Goal: Check status: Check status

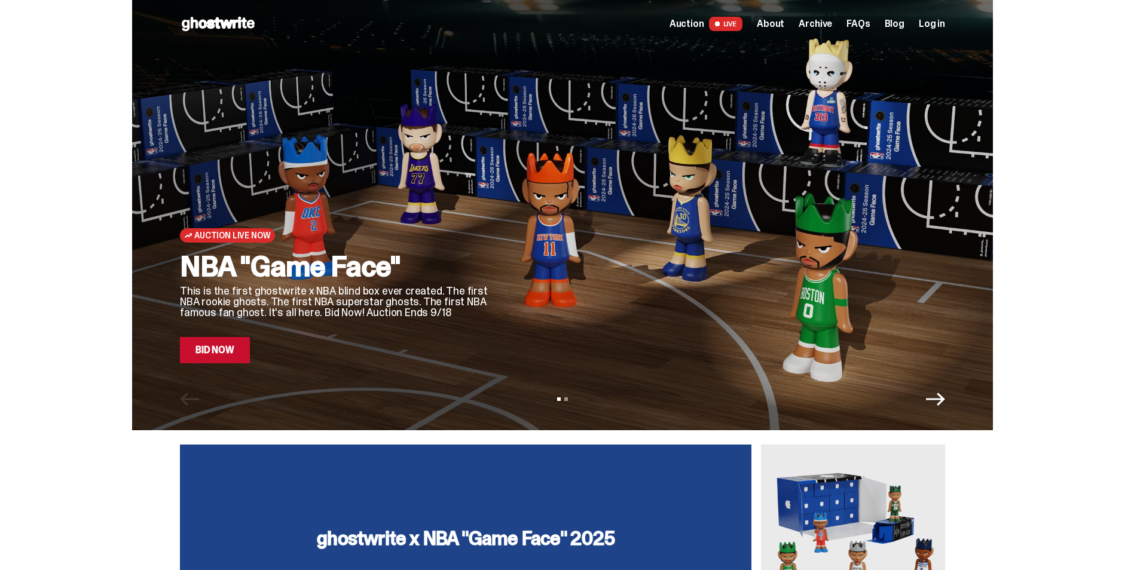
click at [939, 26] on span "Log in" at bounding box center [932, 24] width 26 height 10
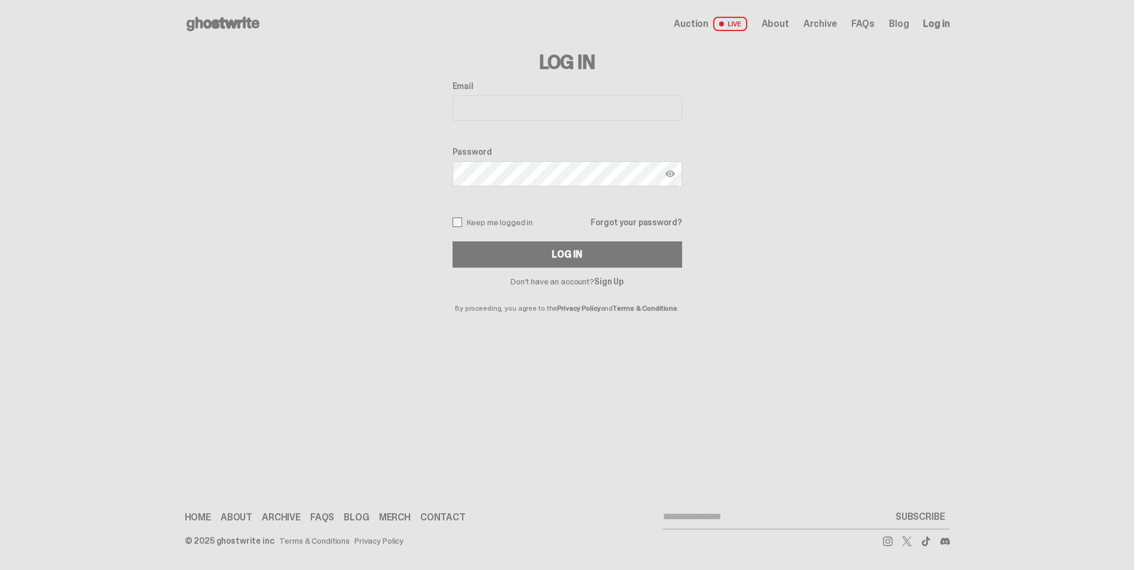
click at [476, 106] on input "Email" at bounding box center [568, 108] width 230 height 25
type input "**********"
click at [601, 255] on button "Log In" at bounding box center [568, 255] width 230 height 26
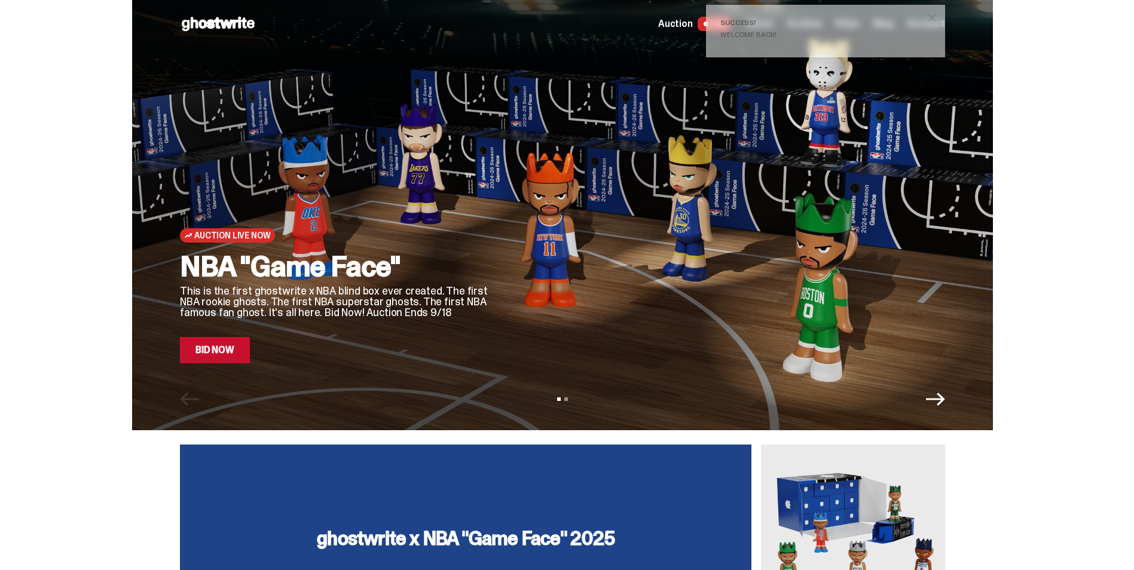
click at [936, 17] on span "close" at bounding box center [932, 18] width 12 height 12
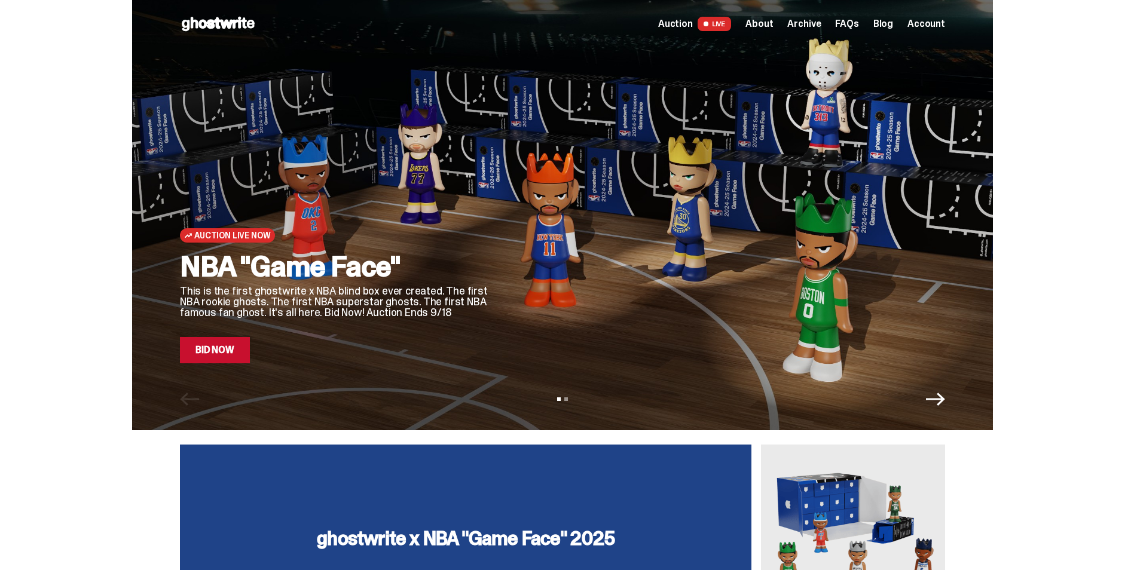
click at [935, 25] on span "Account" at bounding box center [927, 24] width 38 height 10
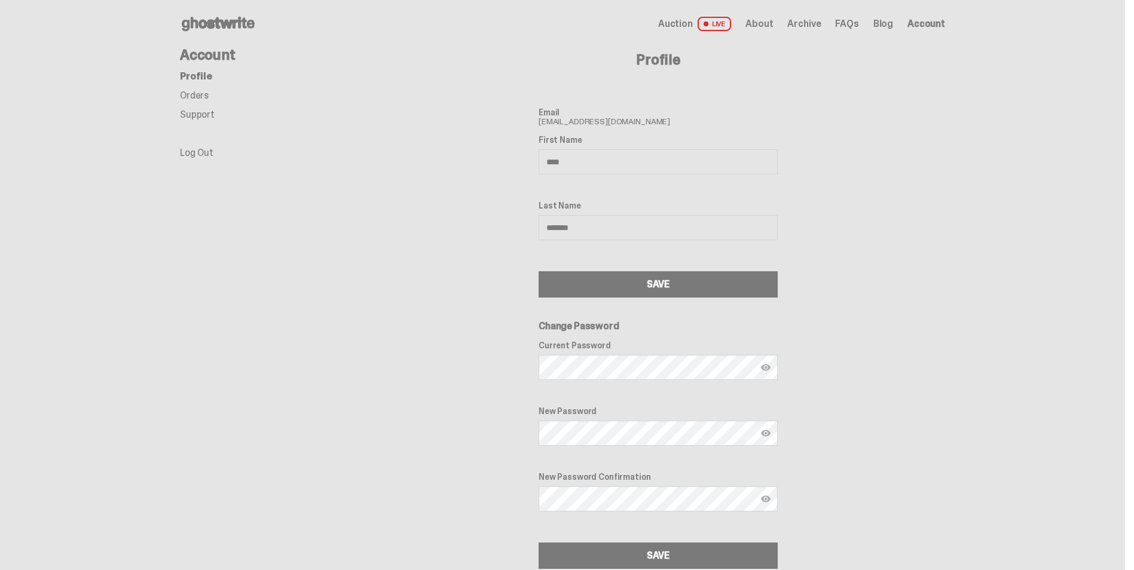
click at [200, 96] on link "Orders" at bounding box center [194, 95] width 29 height 13
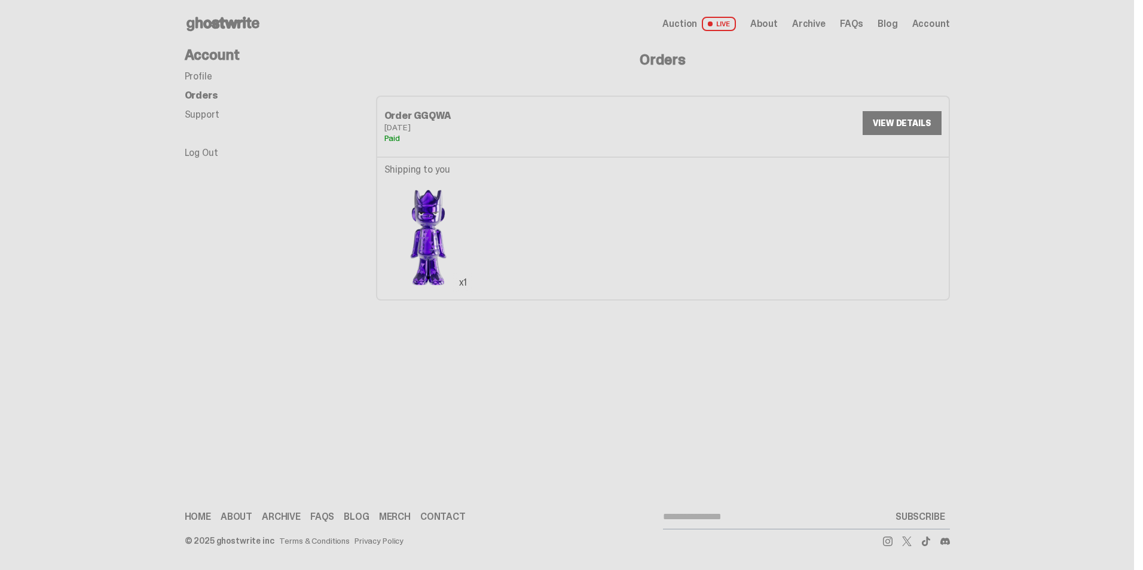
click at [896, 115] on link "VIEW DETAILS" at bounding box center [902, 123] width 78 height 24
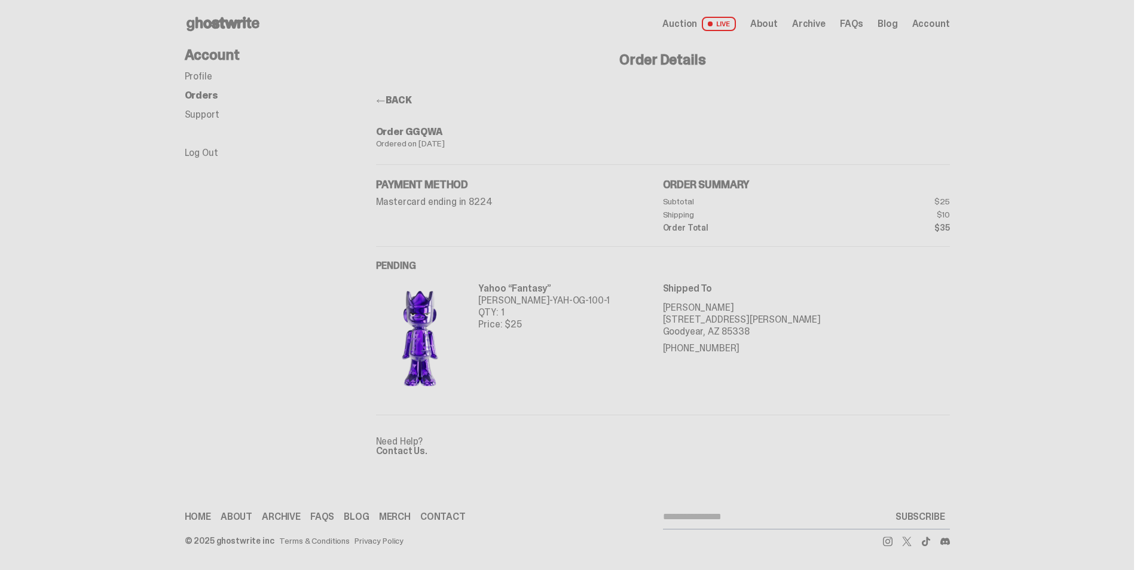
click at [686, 25] on span "Auction" at bounding box center [679, 24] width 35 height 10
